Goal: Transaction & Acquisition: Purchase product/service

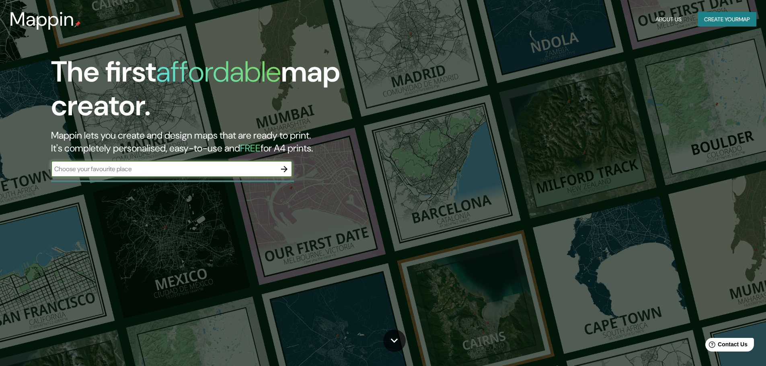
paste input "[STREET_ADDRESS][PERSON_NAME]"
type input "[STREET_ADDRESS][PERSON_NAME]"
click at [283, 166] on icon "button" at bounding box center [284, 169] width 10 height 10
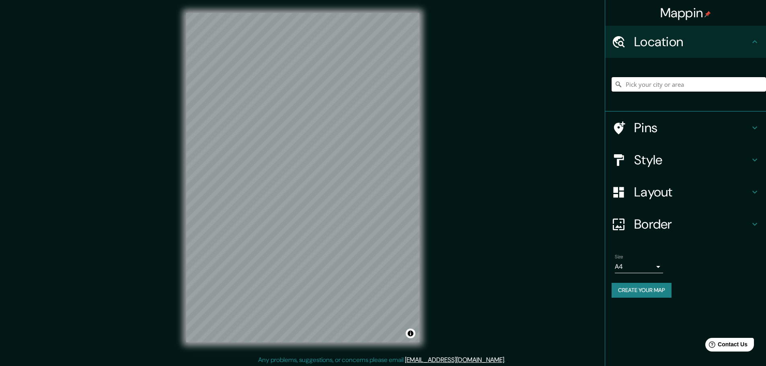
paste input "[STREET_ADDRESS][PERSON_NAME]"
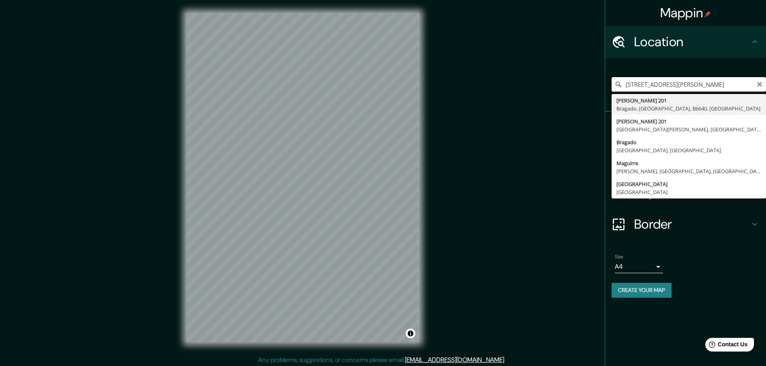
type input "[PERSON_NAME][STREET_ADDRESS][PERSON_NAME]"
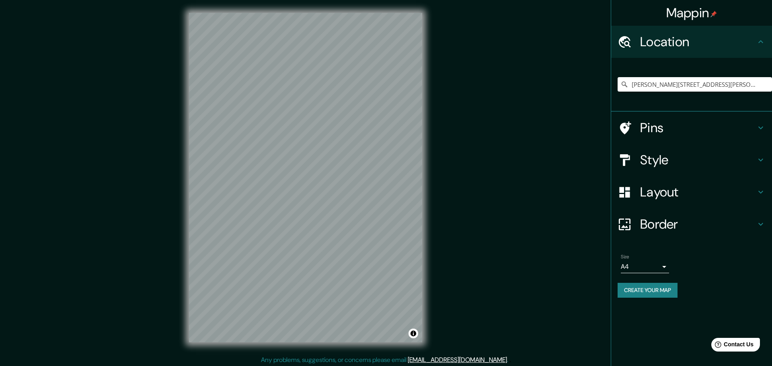
click at [658, 268] on body "Mappin Location [PERSON_NAME][STREET_ADDRESS][PERSON_NAME] Pins Style Layout Bo…" at bounding box center [386, 183] width 772 height 366
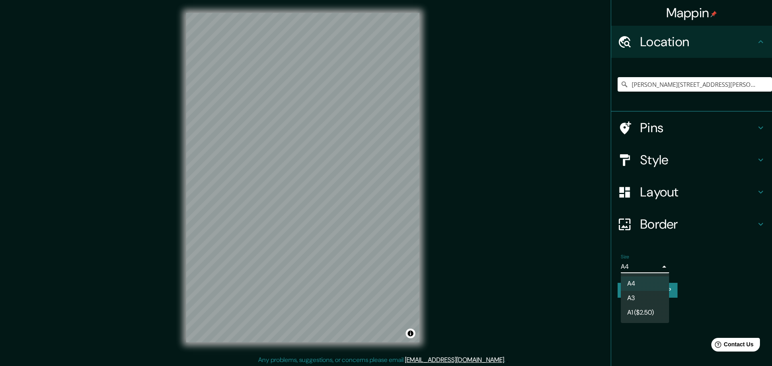
click at [649, 300] on li "A3" at bounding box center [645, 298] width 48 height 14
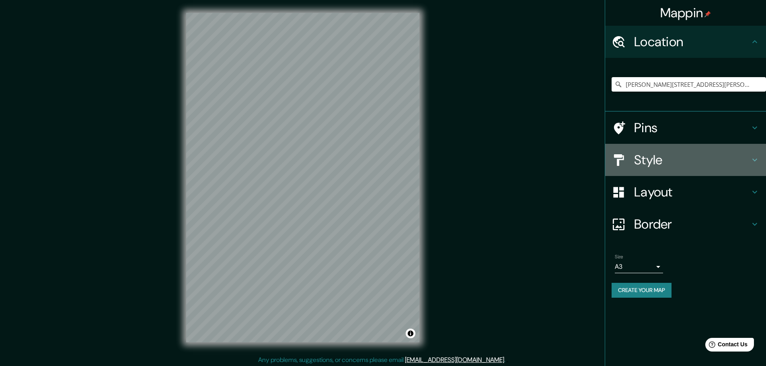
click at [755, 159] on icon at bounding box center [755, 160] width 10 height 10
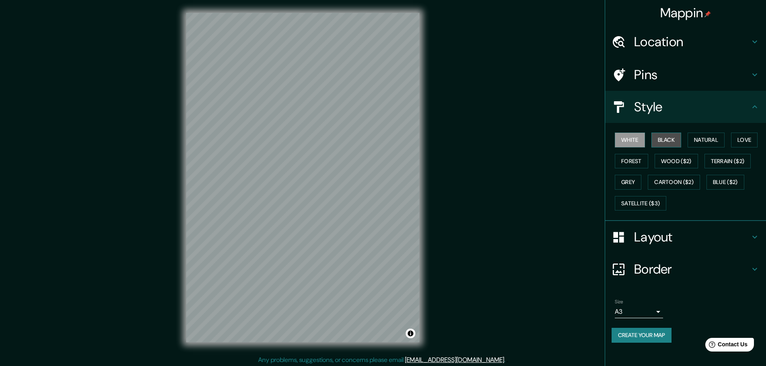
click at [675, 141] on button "Black" at bounding box center [666, 140] width 30 height 15
click at [680, 158] on button "Wood ($2)" at bounding box center [676, 161] width 43 height 15
click at [710, 140] on button "Natural" at bounding box center [705, 140] width 37 height 15
click at [639, 180] on button "Grey" at bounding box center [628, 182] width 27 height 15
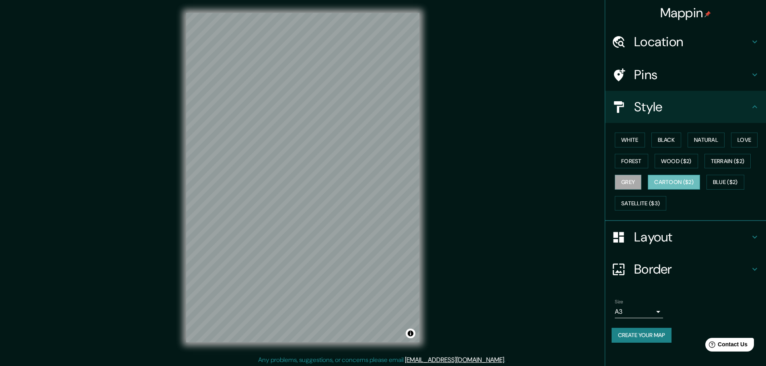
click at [679, 184] on button "Cartoon ($2)" at bounding box center [674, 182] width 52 height 15
click at [726, 179] on button "Blue ($2)" at bounding box center [725, 182] width 38 height 15
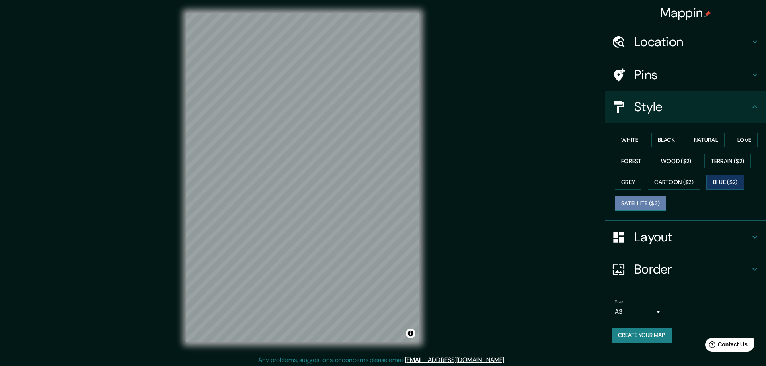
click at [660, 200] on button "Satellite ($3)" at bounding box center [640, 203] width 51 height 15
click at [632, 142] on button "White" at bounding box center [630, 140] width 30 height 15
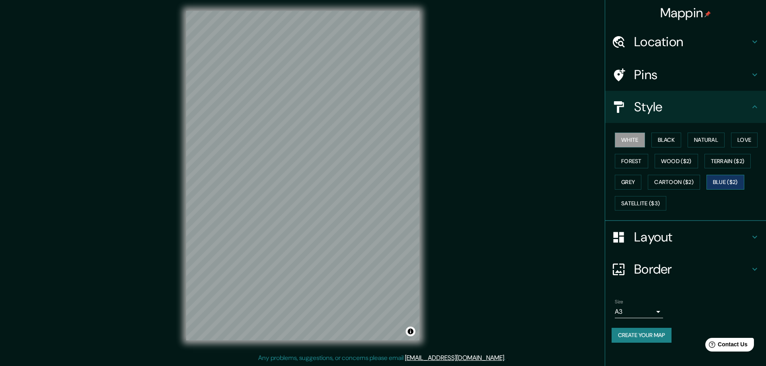
click at [733, 177] on button "Blue ($2)" at bounding box center [725, 182] width 38 height 15
click at [741, 162] on button "Terrain ($2)" at bounding box center [727, 161] width 47 height 15
click at [741, 161] on button "Terrain ($2)" at bounding box center [727, 161] width 47 height 15
click at [747, 137] on button "Love" at bounding box center [744, 140] width 27 height 15
click at [633, 139] on button "White" at bounding box center [630, 140] width 30 height 15
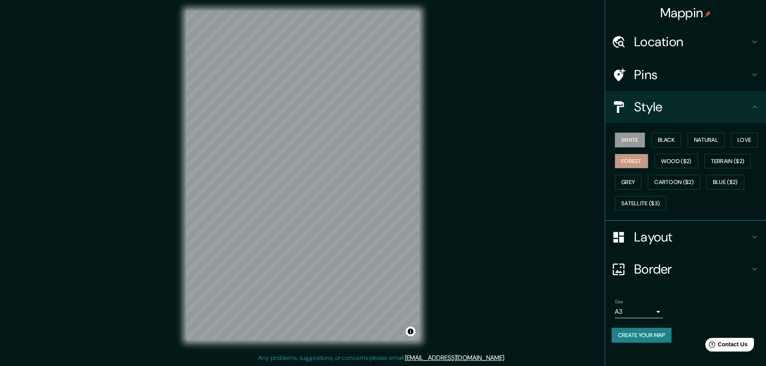
click at [634, 161] on button "Forest" at bounding box center [631, 161] width 33 height 15
click at [660, 142] on button "Black" at bounding box center [666, 140] width 30 height 15
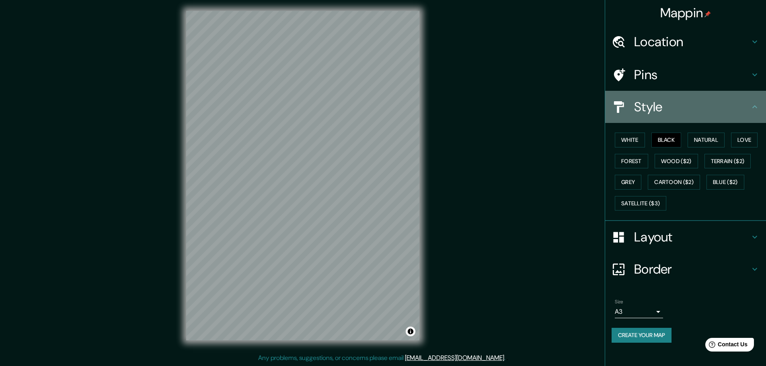
click at [751, 107] on icon at bounding box center [755, 107] width 10 height 10
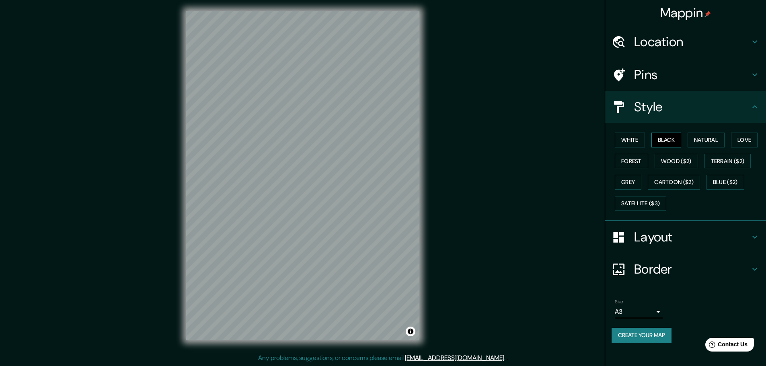
click at [680, 141] on button "Black" at bounding box center [666, 140] width 30 height 15
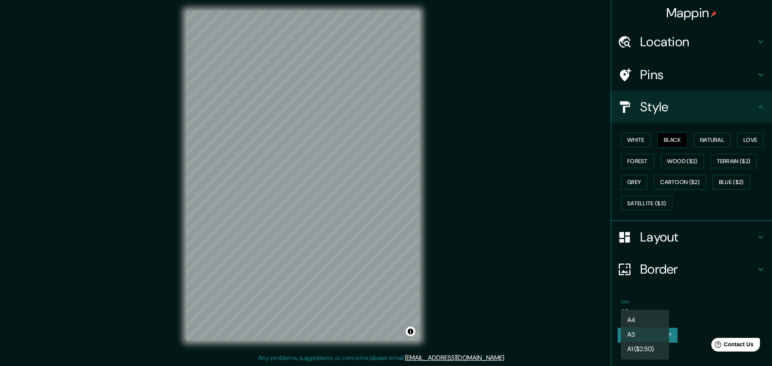
click at [647, 308] on body "Mappin Location [PERSON_NAME][STREET_ADDRESS][PERSON_NAME] Pins Style White Bla…" at bounding box center [386, 181] width 772 height 366
click at [642, 345] on li "A1 ($2.50)" at bounding box center [645, 349] width 48 height 14
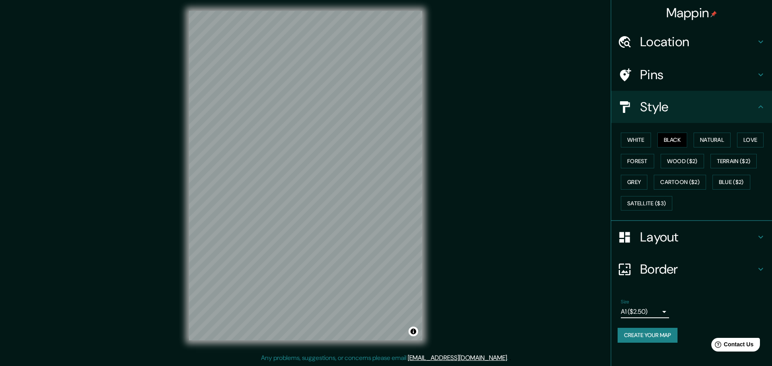
click at [650, 314] on body "Mappin Location [PERSON_NAME][STREET_ADDRESS][PERSON_NAME] Pins Style White Bla…" at bounding box center [386, 181] width 772 height 366
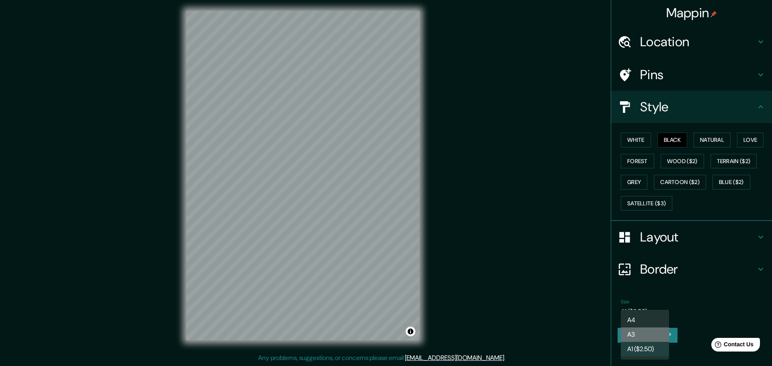
click at [648, 329] on li "A3" at bounding box center [645, 335] width 48 height 14
type input "a4"
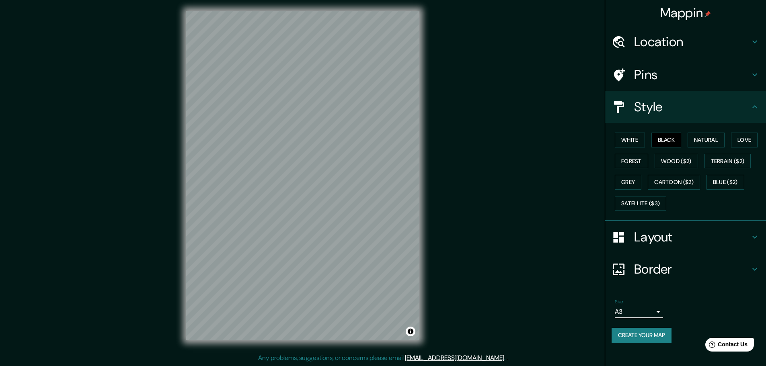
click at [646, 239] on h4 "Layout" at bounding box center [692, 237] width 116 height 16
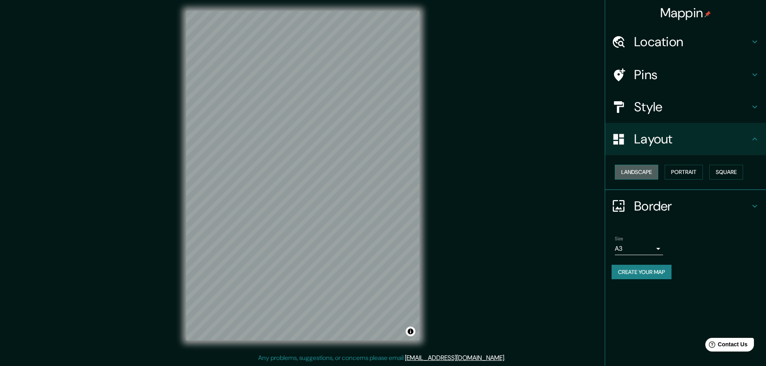
click at [646, 176] on button "Landscape" at bounding box center [636, 172] width 43 height 15
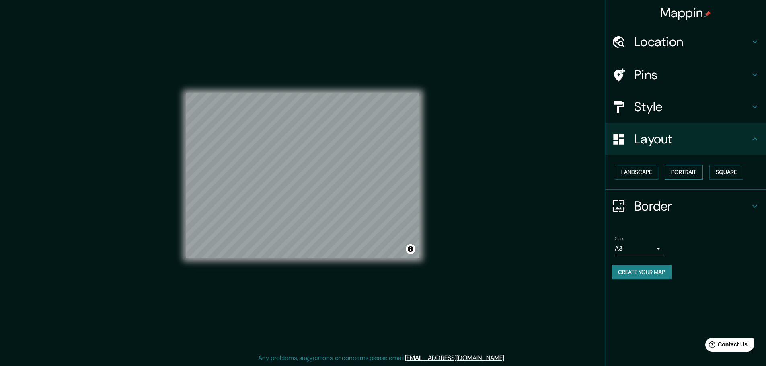
click at [698, 175] on button "Portrait" at bounding box center [684, 172] width 38 height 15
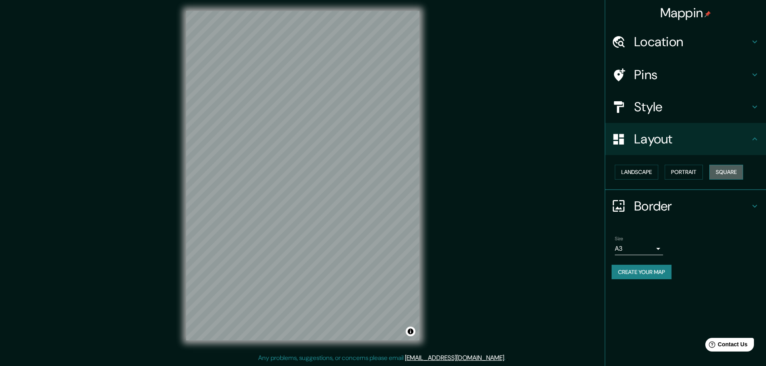
click at [726, 174] on button "Square" at bounding box center [726, 172] width 34 height 15
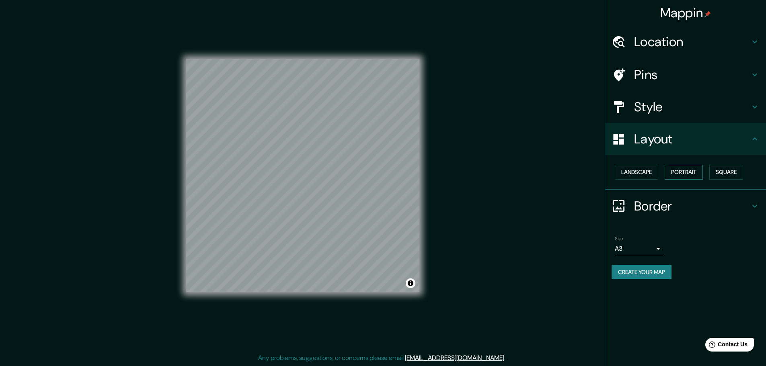
click at [691, 174] on button "Portrait" at bounding box center [684, 172] width 38 height 15
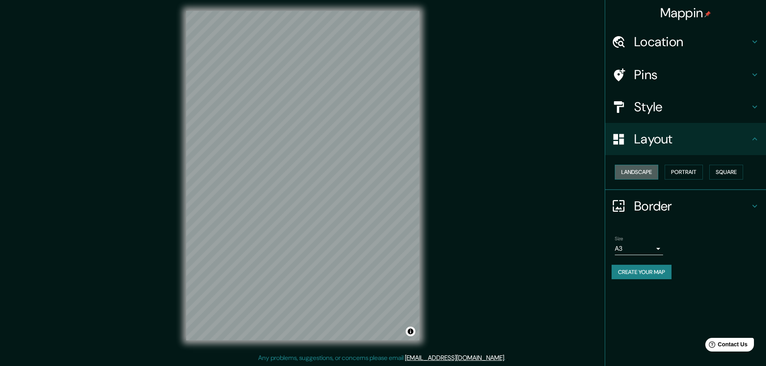
click at [644, 170] on button "Landscape" at bounding box center [636, 172] width 43 height 15
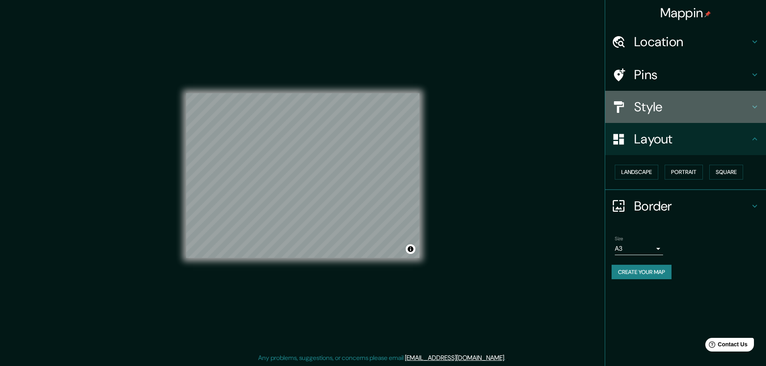
click at [672, 113] on h4 "Style" at bounding box center [692, 107] width 116 height 16
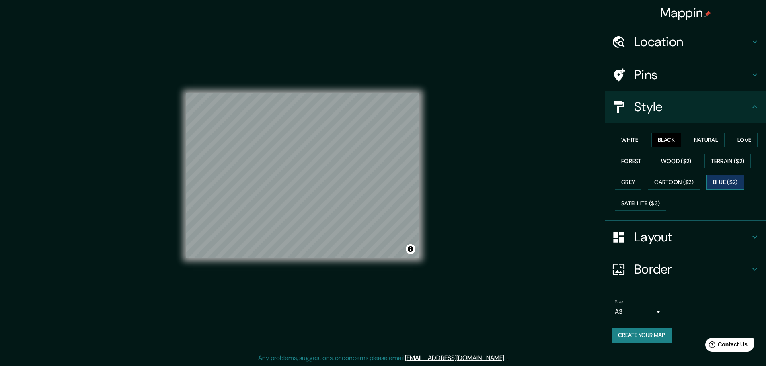
click at [726, 180] on button "Blue ($2)" at bounding box center [725, 182] width 38 height 15
click at [637, 162] on button "Forest" at bounding box center [631, 161] width 33 height 15
click at [712, 143] on button "Natural" at bounding box center [705, 140] width 37 height 15
click at [656, 141] on button "Black" at bounding box center [666, 140] width 30 height 15
click at [631, 142] on button "White" at bounding box center [630, 140] width 30 height 15
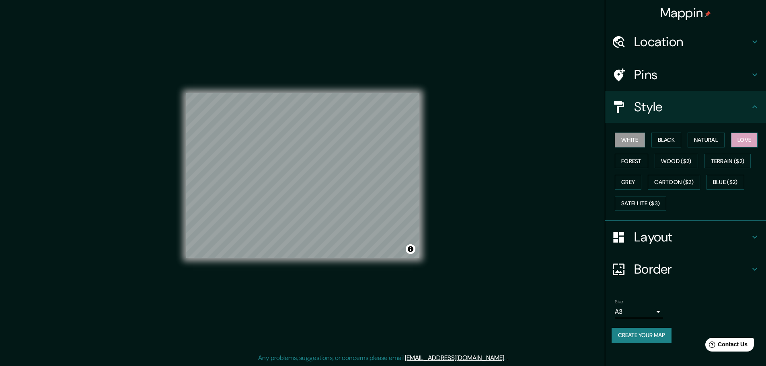
click at [741, 140] on button "Love" at bounding box center [744, 140] width 27 height 15
drag, startPoint x: 634, startPoint y: 181, endPoint x: 677, endPoint y: 167, distance: 45.4
click at [634, 181] on button "Grey" at bounding box center [628, 182] width 27 height 15
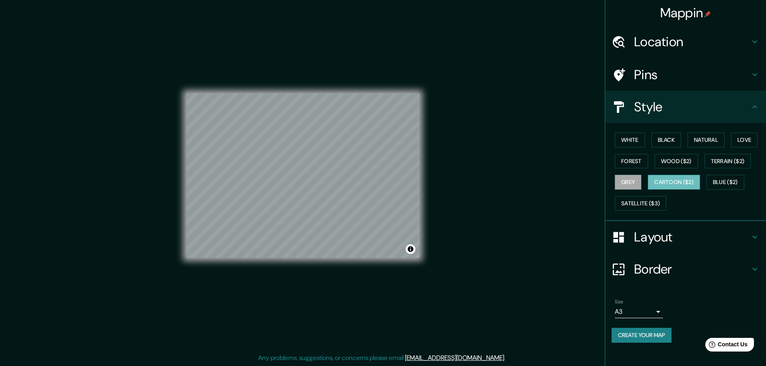
click at [673, 181] on button "Cartoon ($2)" at bounding box center [674, 182] width 52 height 15
click at [632, 202] on button "Satellite ($3)" at bounding box center [640, 203] width 51 height 15
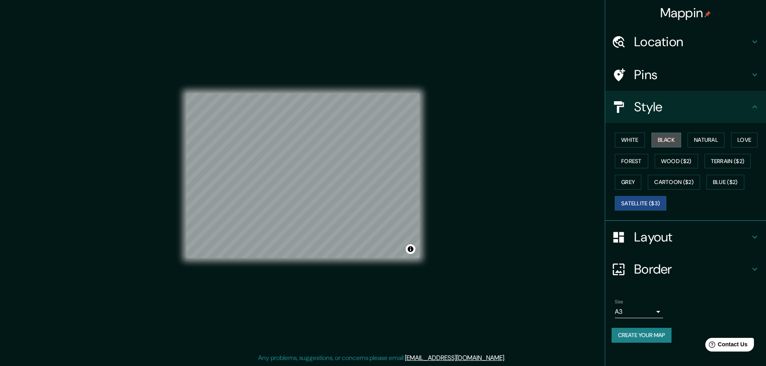
click at [672, 138] on button "Black" at bounding box center [666, 140] width 30 height 15
